Goal: Navigation & Orientation: Find specific page/section

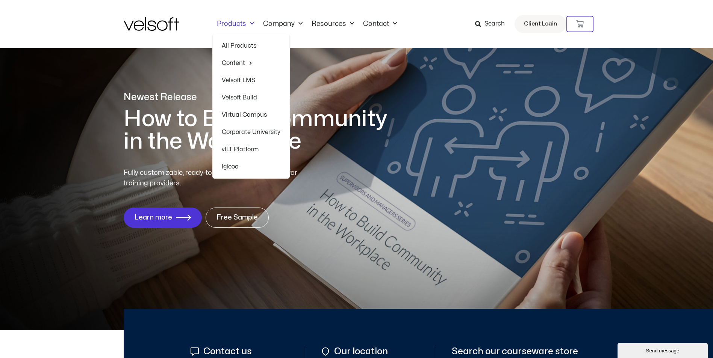
click at [253, 21] on span "Menu" at bounding box center [250, 24] width 8 height 12
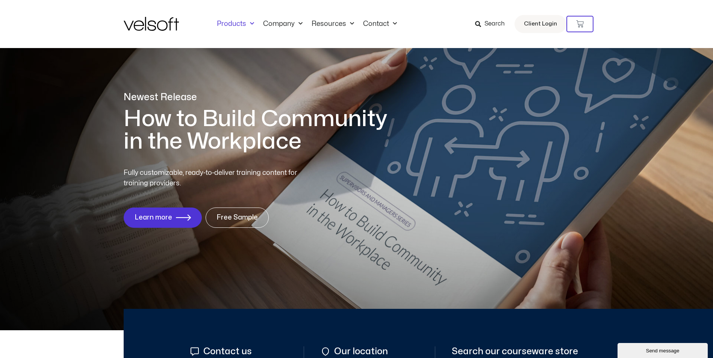
click at [253, 21] on span "Menu" at bounding box center [250, 24] width 8 height 12
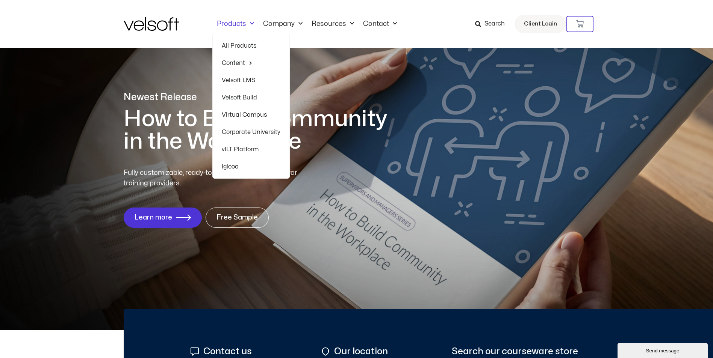
click at [243, 51] on link "All Products" at bounding box center [251, 45] width 59 height 17
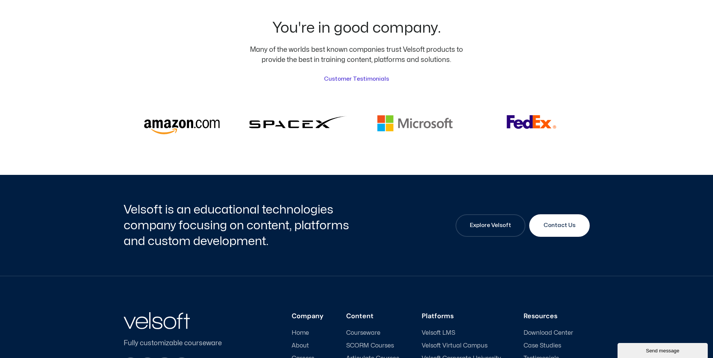
scroll to position [1882, 0]
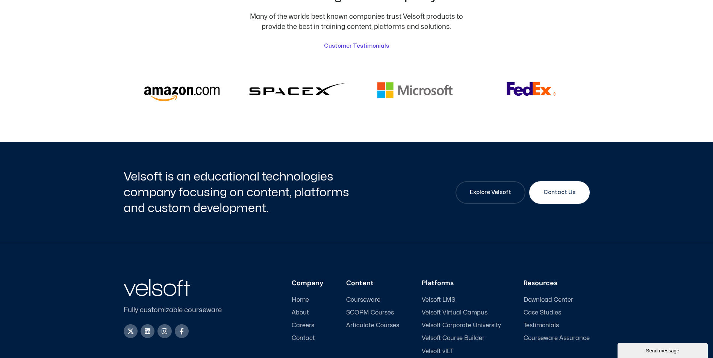
click at [196, 183] on h2 "Velsoft is an educational technologies company focusing on content, platforms a…" at bounding box center [239, 192] width 231 height 47
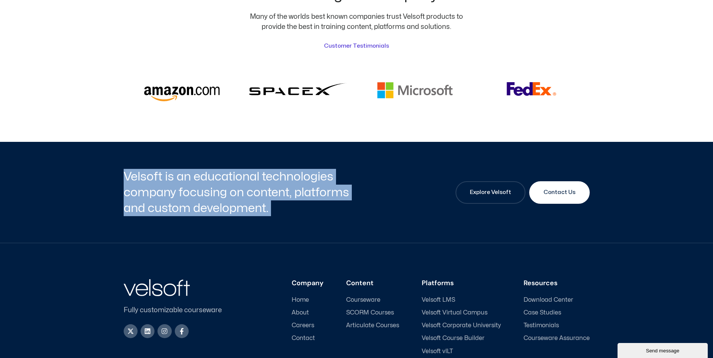
click at [196, 183] on h2 "Velsoft is an educational technologies company focusing on content, platforms a…" at bounding box center [239, 192] width 231 height 47
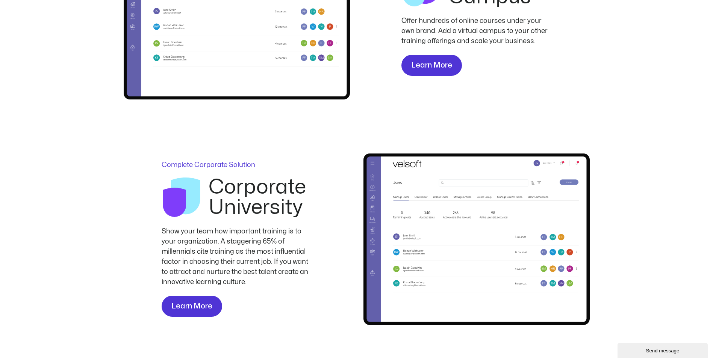
scroll to position [1168, 0]
